Goal: Information Seeking & Learning: Find contact information

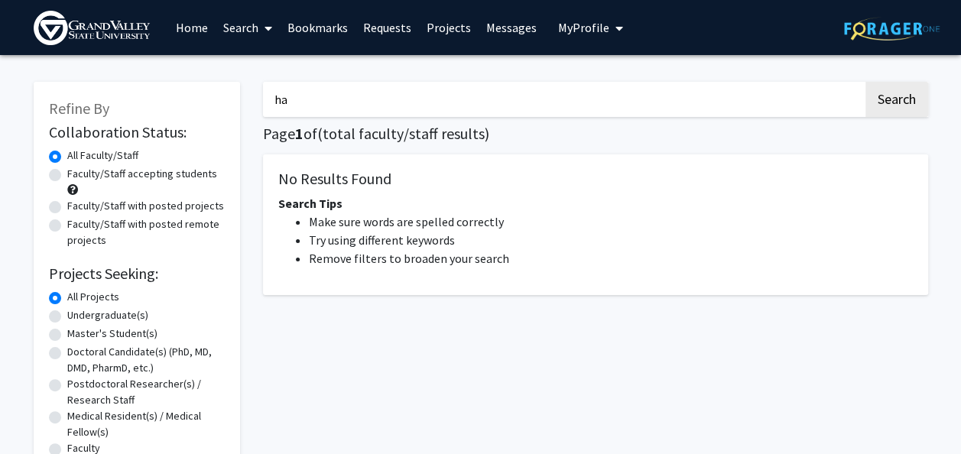
click at [358, 92] on input "ha" at bounding box center [563, 99] width 600 height 35
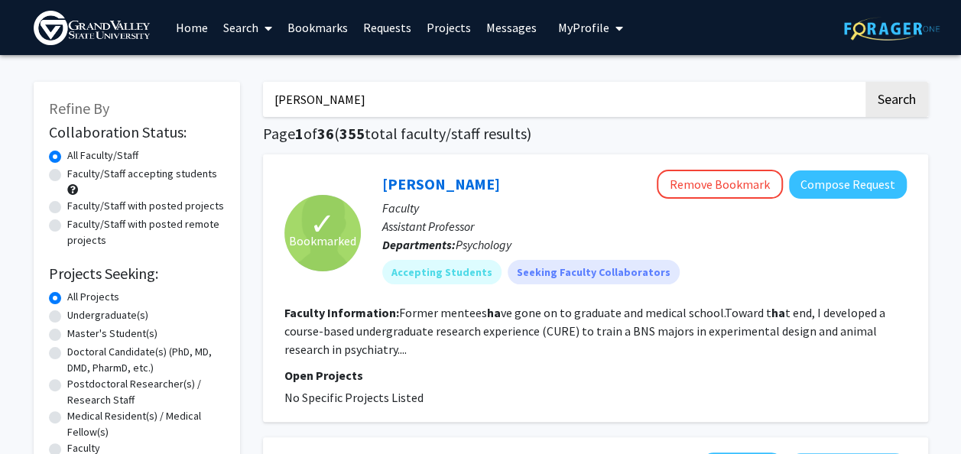
type input "[PERSON_NAME]"
click at [865, 82] on button "Search" at bounding box center [896, 99] width 63 height 35
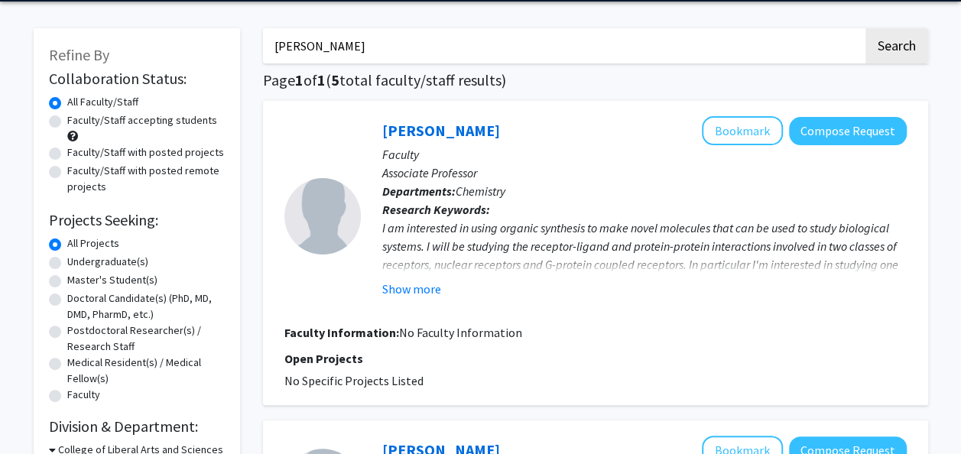
scroll to position [55, 0]
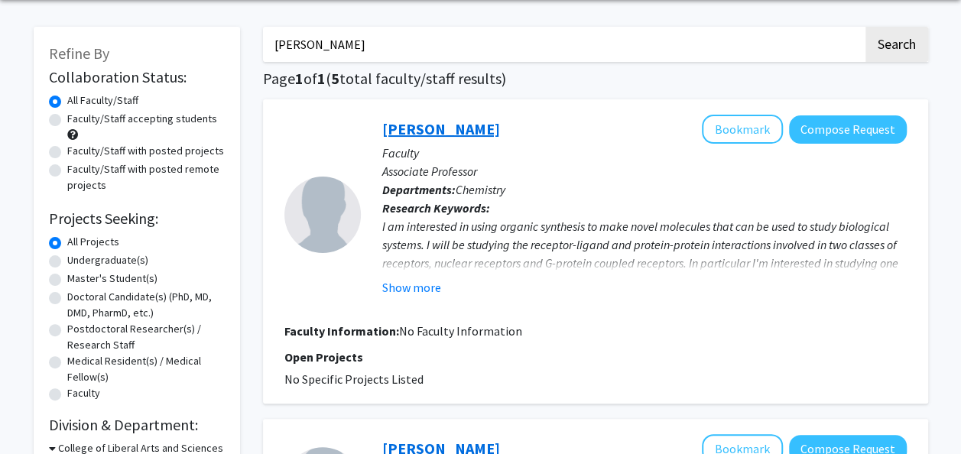
click at [433, 128] on link "[PERSON_NAME]" at bounding box center [441, 128] width 118 height 19
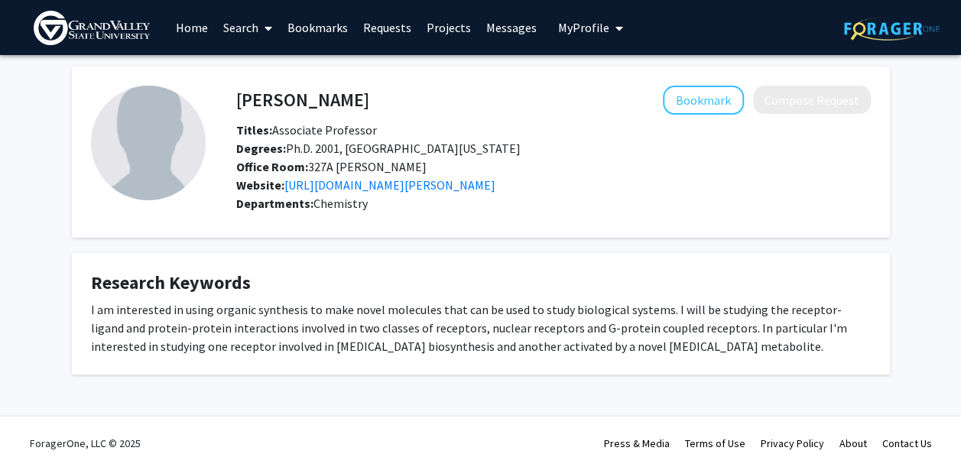
click at [239, 22] on link "Search" at bounding box center [248, 28] width 64 height 54
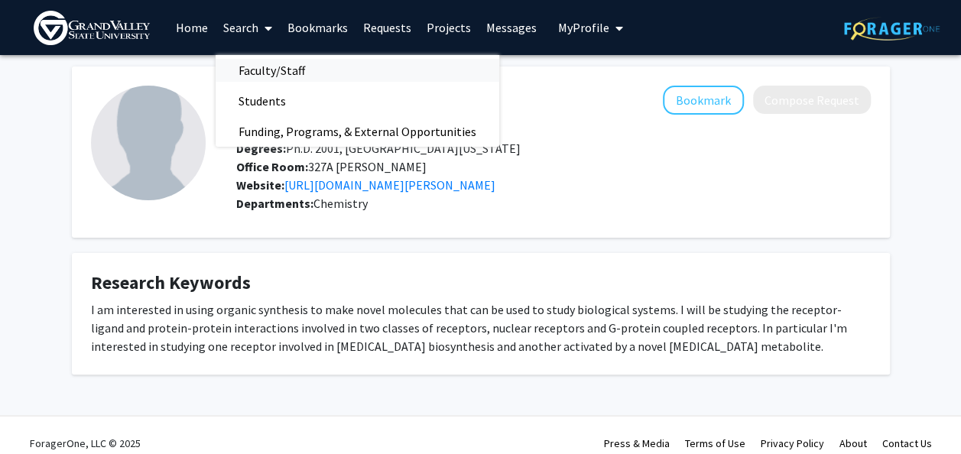
click at [271, 73] on span "Faculty/Staff" at bounding box center [272, 70] width 112 height 31
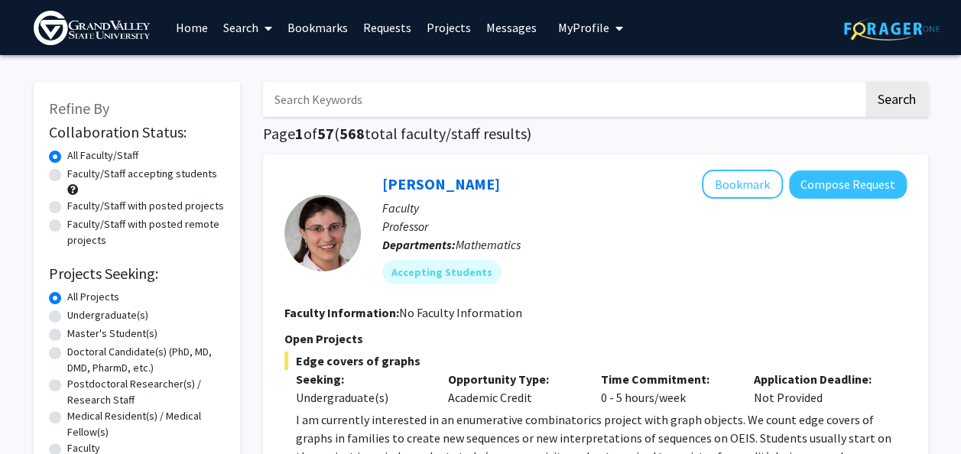
click at [309, 107] on input "Search Keywords" at bounding box center [563, 99] width 600 height 35
click at [865, 82] on button "Search" at bounding box center [896, 99] width 63 height 35
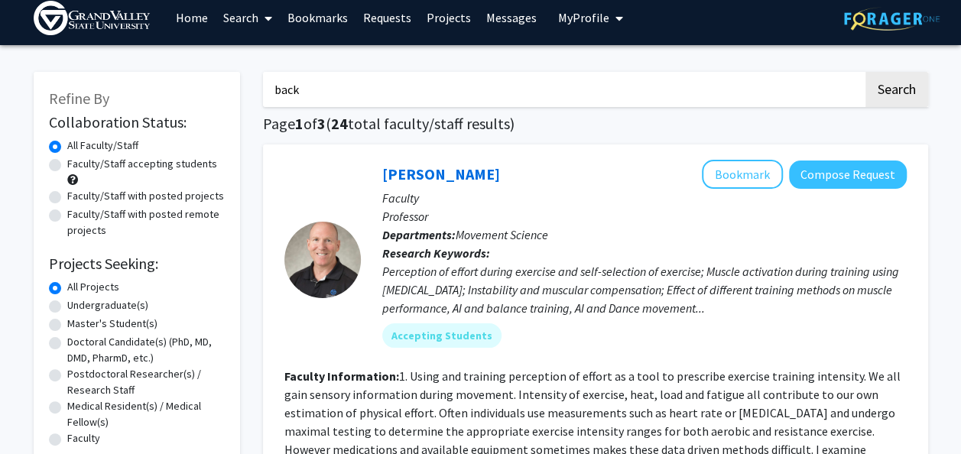
scroll to position [9, 0]
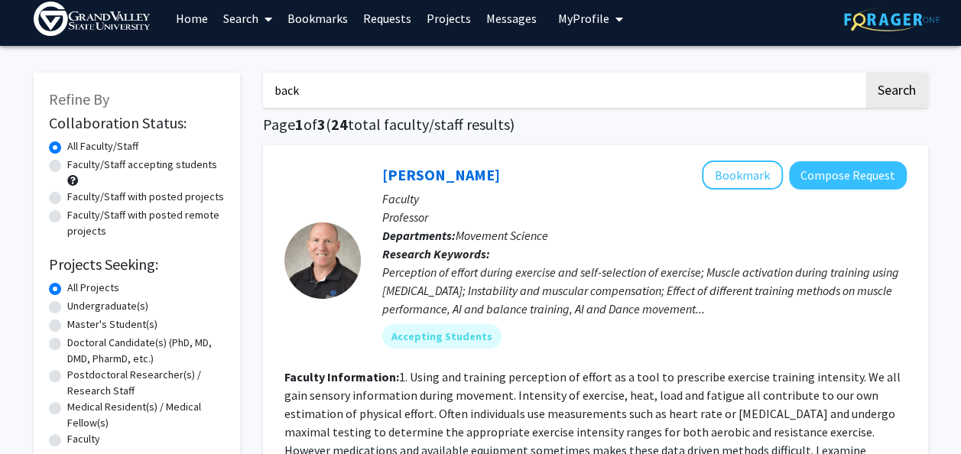
click at [361, 86] on input "back" at bounding box center [563, 90] width 600 height 35
type input "bax"
click at [865, 73] on button "Search" at bounding box center [896, 90] width 63 height 35
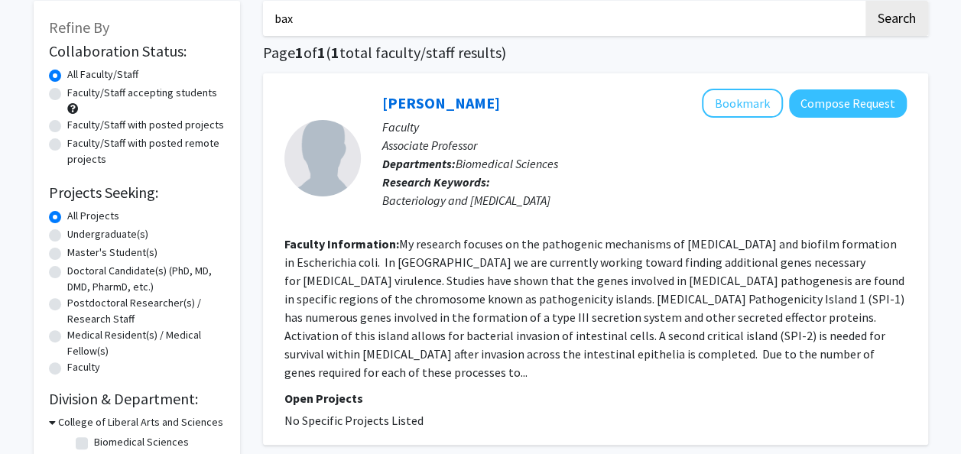
scroll to position [83, 0]
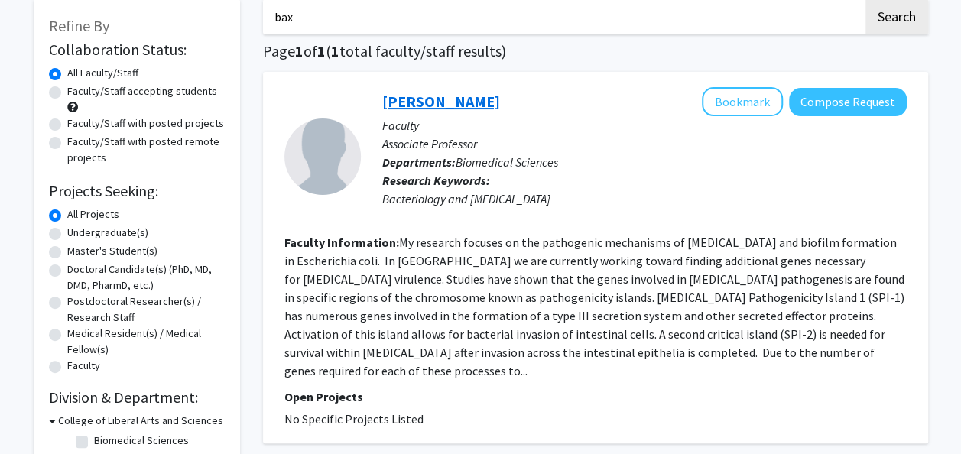
click at [426, 93] on link "[PERSON_NAME]" at bounding box center [441, 101] width 118 height 19
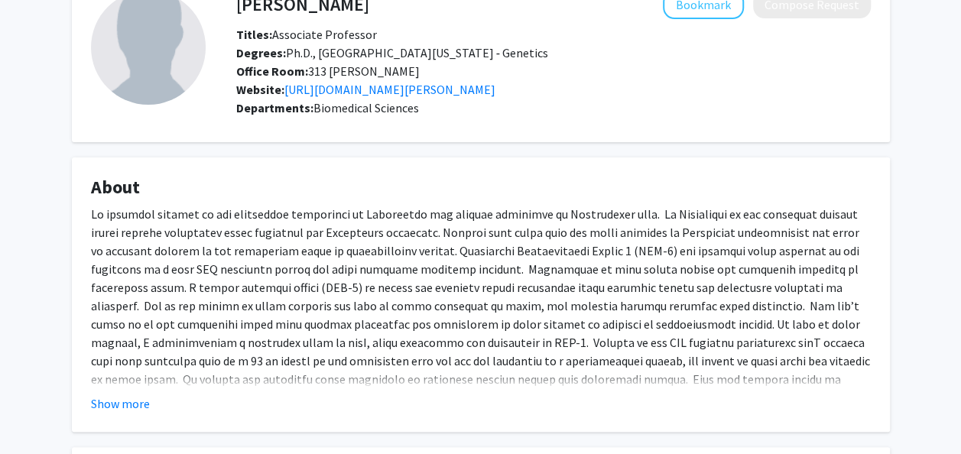
scroll to position [96, 0]
click at [130, 411] on button "Show more" at bounding box center [120, 403] width 59 height 18
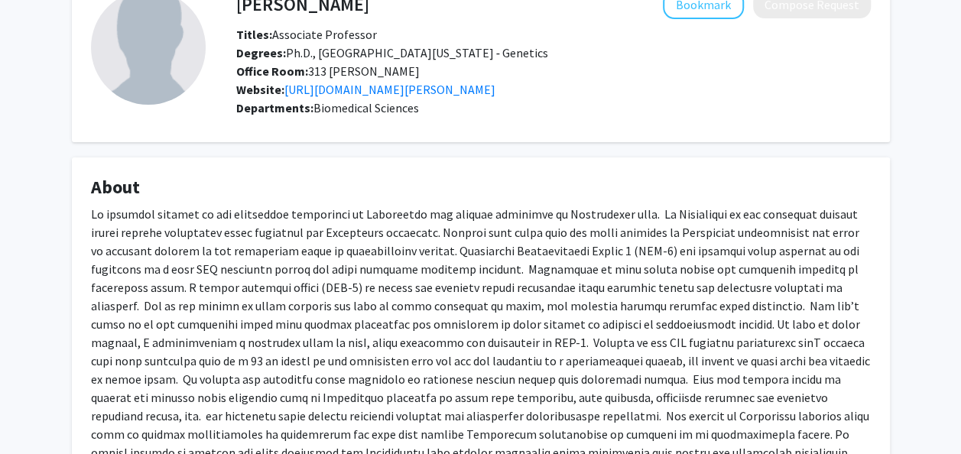
scroll to position [0, 0]
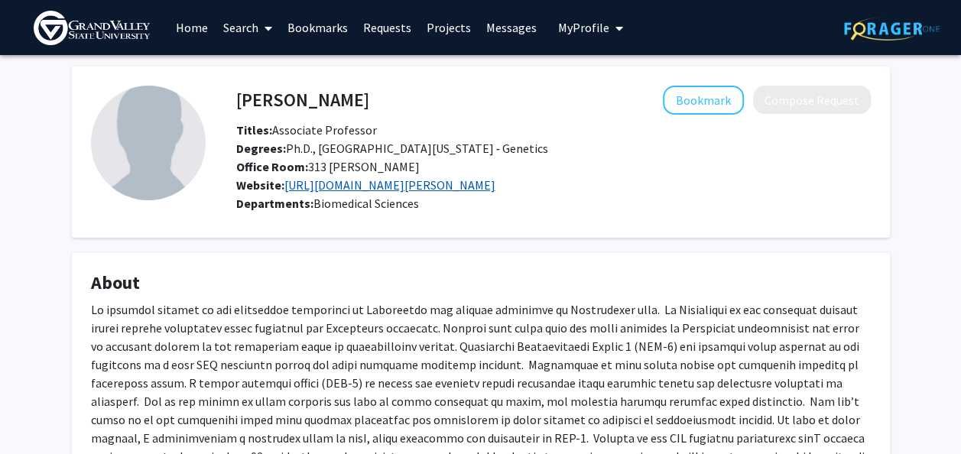
click at [391, 187] on link "[URL][DOMAIN_NAME][PERSON_NAME]" at bounding box center [389, 184] width 211 height 15
click at [124, 42] on img at bounding box center [92, 28] width 116 height 34
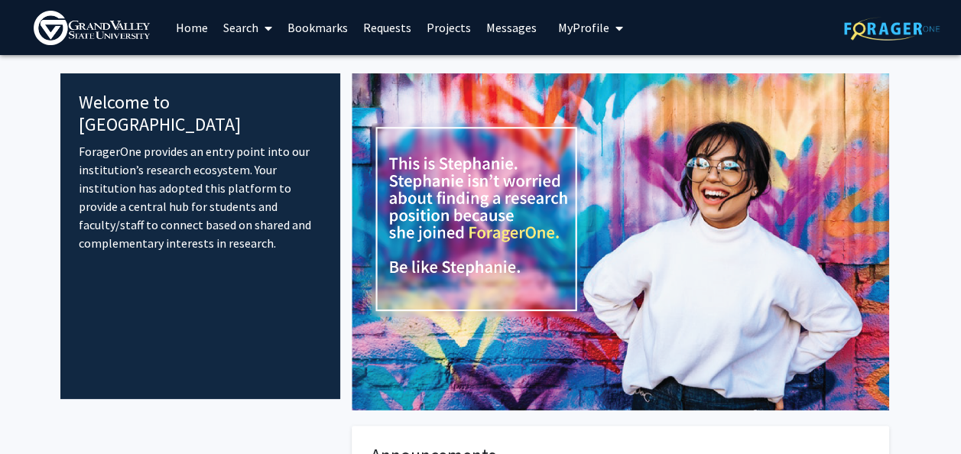
click at [252, 26] on link "Search" at bounding box center [248, 28] width 64 height 54
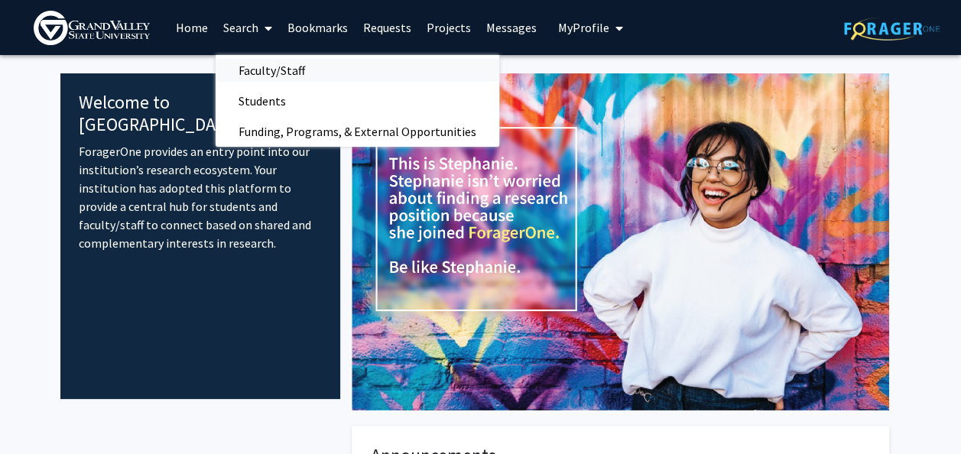
click at [277, 69] on span "Faculty/Staff" at bounding box center [272, 70] width 112 height 31
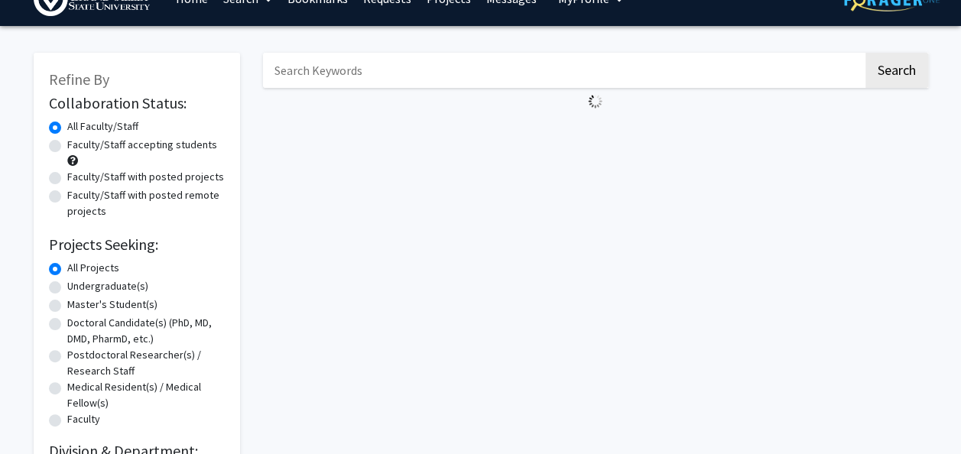
scroll to position [30, 0]
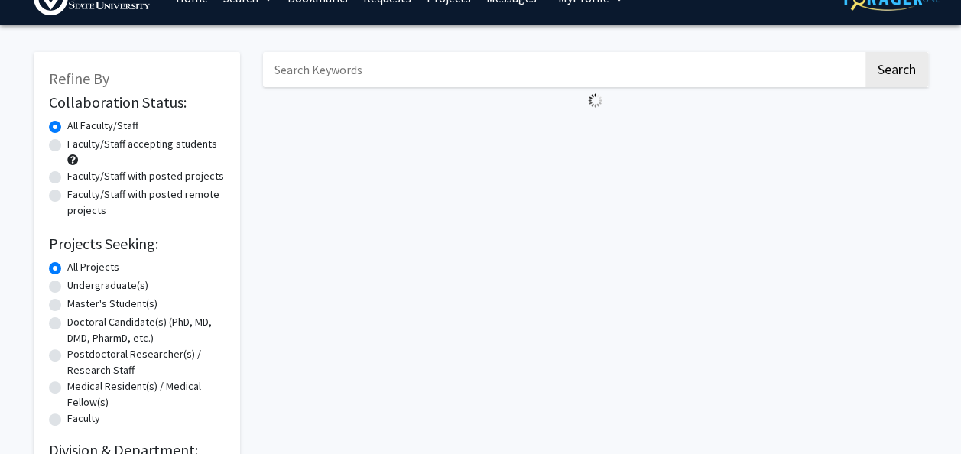
click at [125, 138] on label "Faculty/Staff accepting students" at bounding box center [142, 144] width 150 height 16
click at [77, 138] on input "Faculty/Staff accepting students" at bounding box center [72, 141] width 10 height 10
radio input "true"
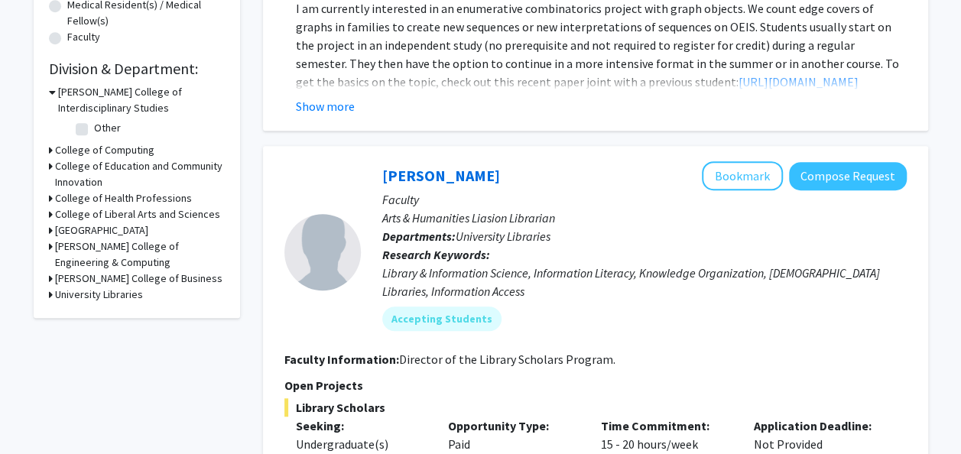
scroll to position [585, 0]
